Goal: Transaction & Acquisition: Purchase product/service

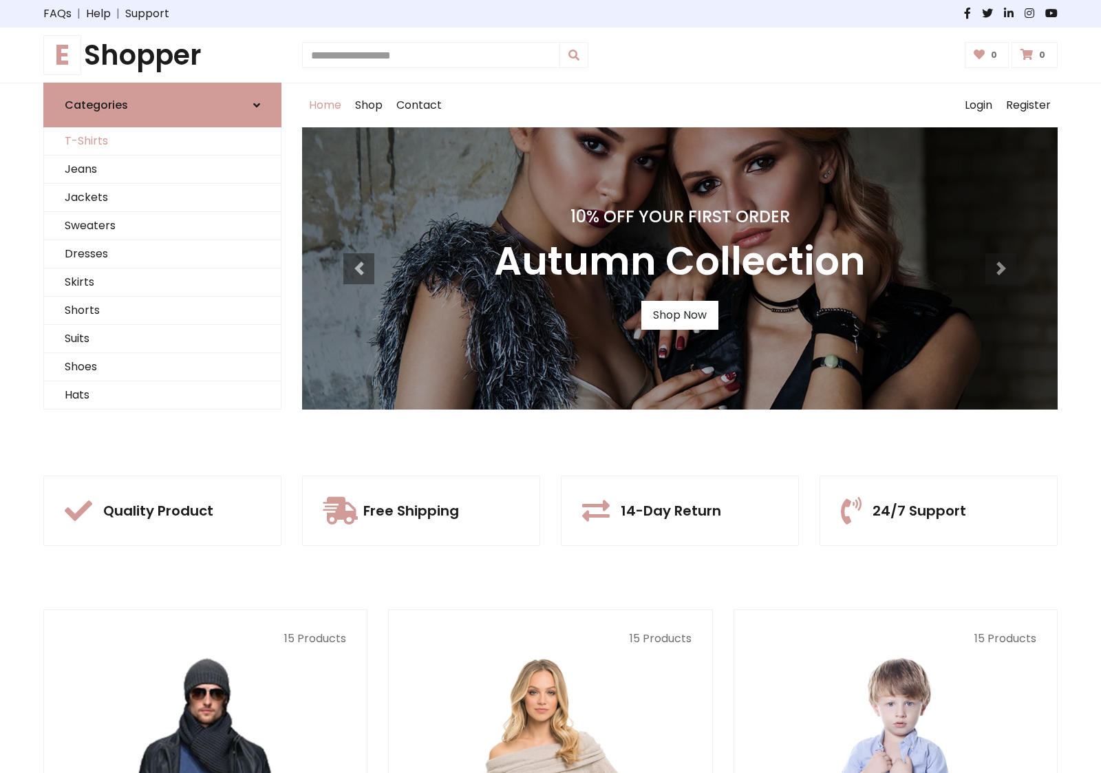
click at [162, 141] on link "T-Shirts" at bounding box center [162, 141] width 237 height 28
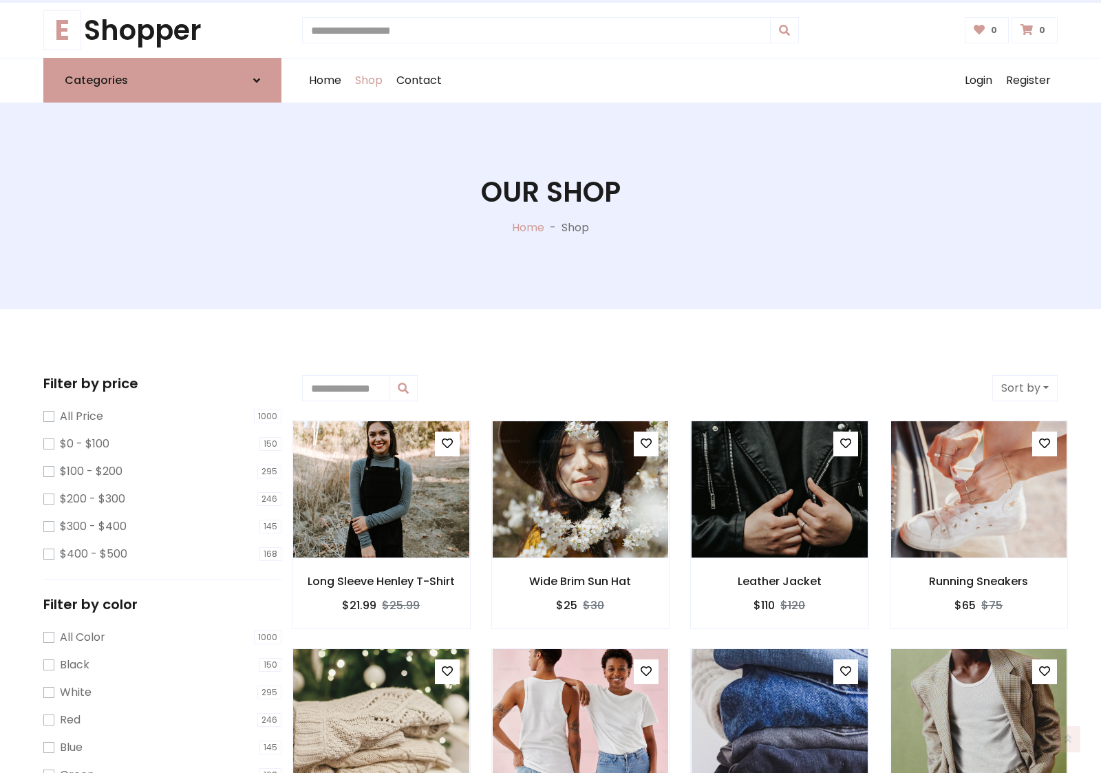
scroll to position [25, 0]
click at [551, 206] on h1 "Our Shop" at bounding box center [551, 191] width 140 height 33
click at [680, 81] on div "Home Shop Contact Log out Login Register" at bounding box center [680, 80] width 756 height 44
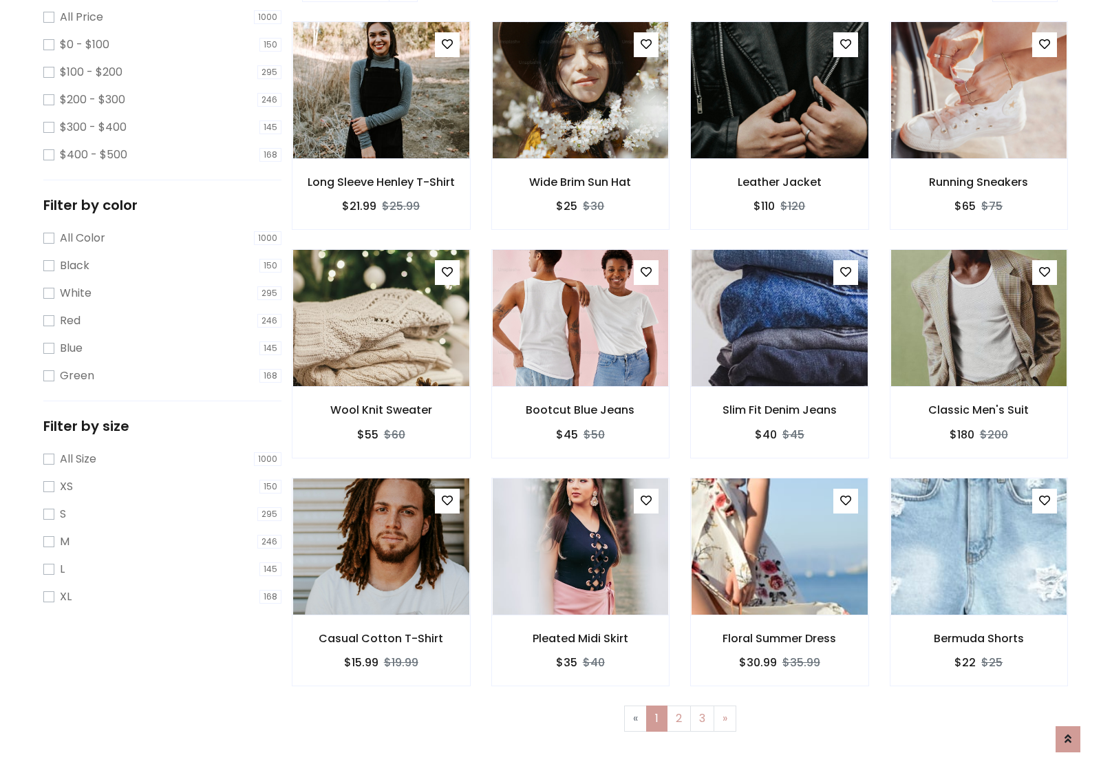
click at [779, 138] on img at bounding box center [779, 90] width 211 height 330
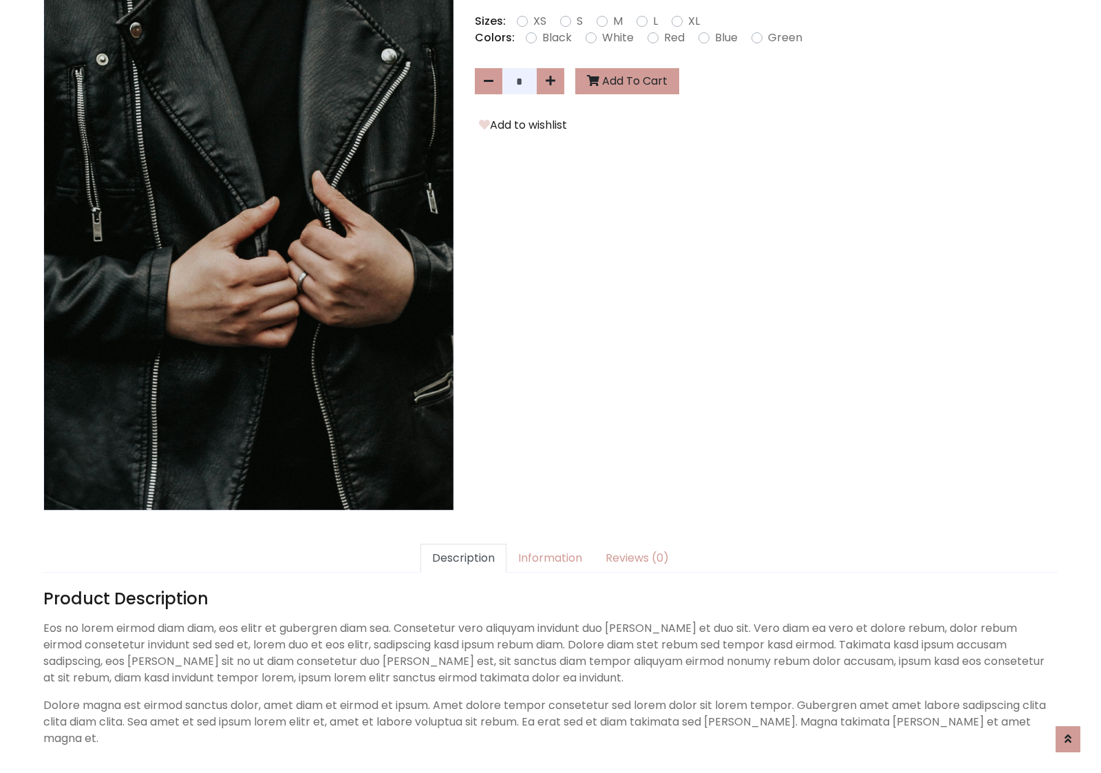
scroll to position [337, 0]
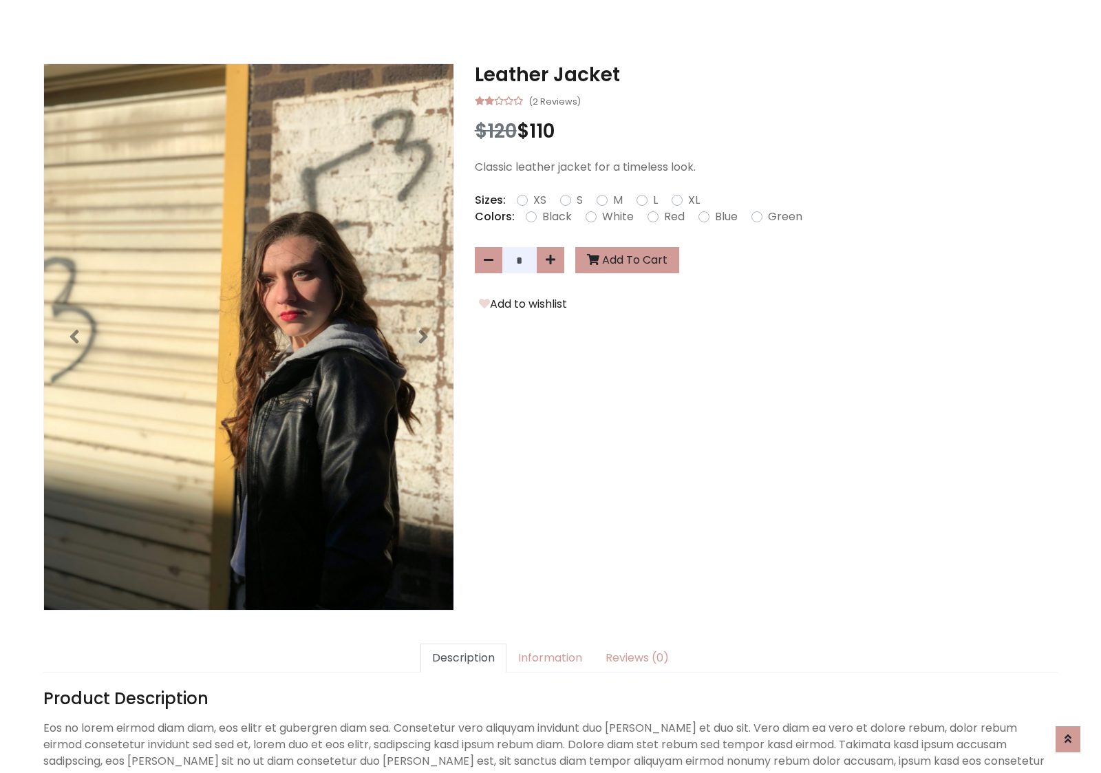
click at [766, 74] on h3 "Leather Jacket" at bounding box center [766, 74] width 583 height 23
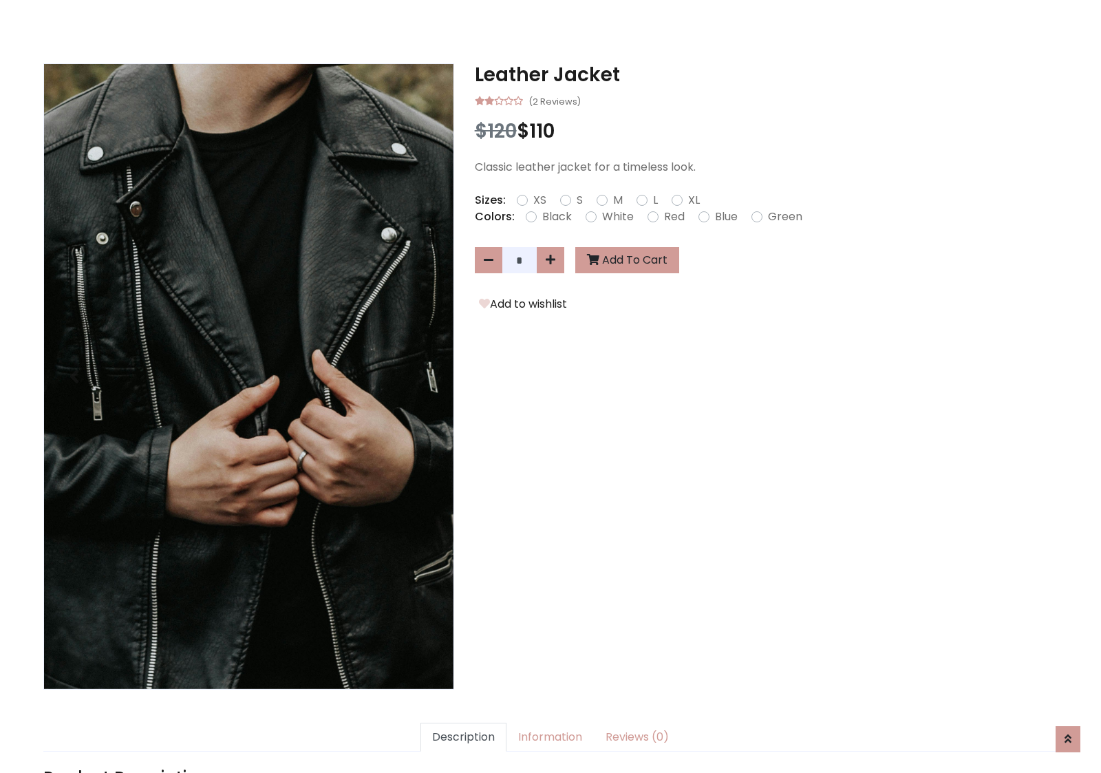
click at [766, 74] on h3 "Leather Jacket" at bounding box center [766, 74] width 583 height 23
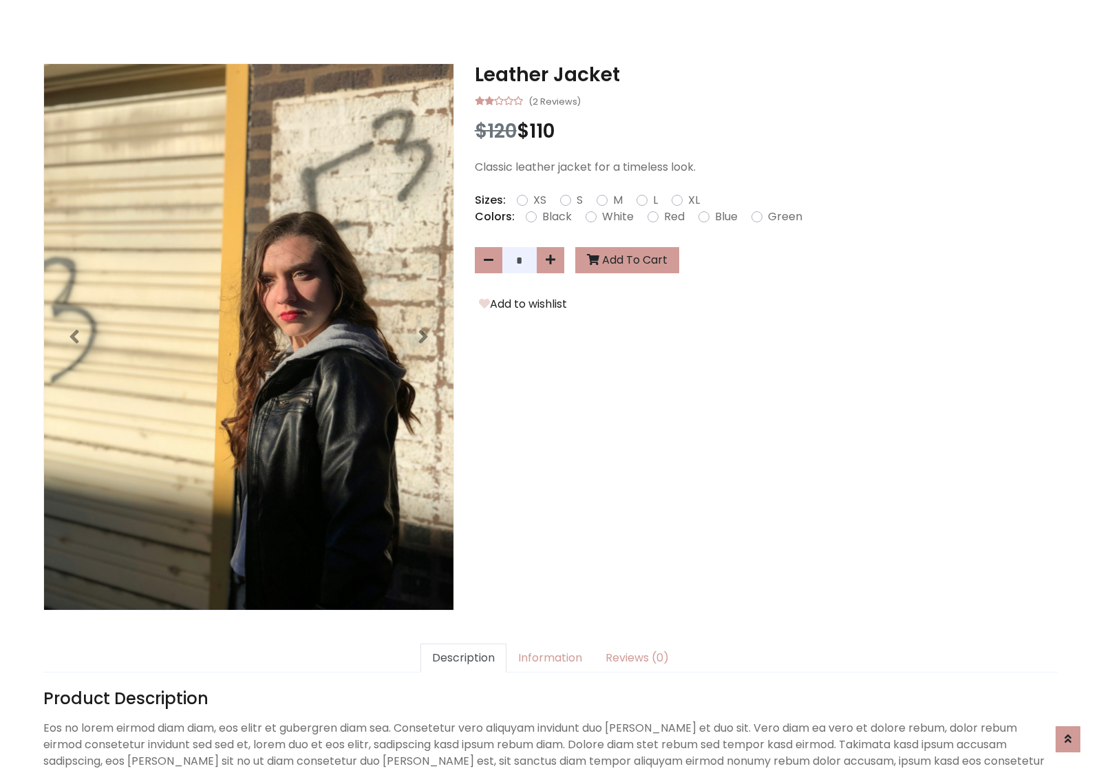
click at [766, 74] on h3 "Leather Jacket" at bounding box center [766, 74] width 583 height 23
